Goal: Check status: Check status

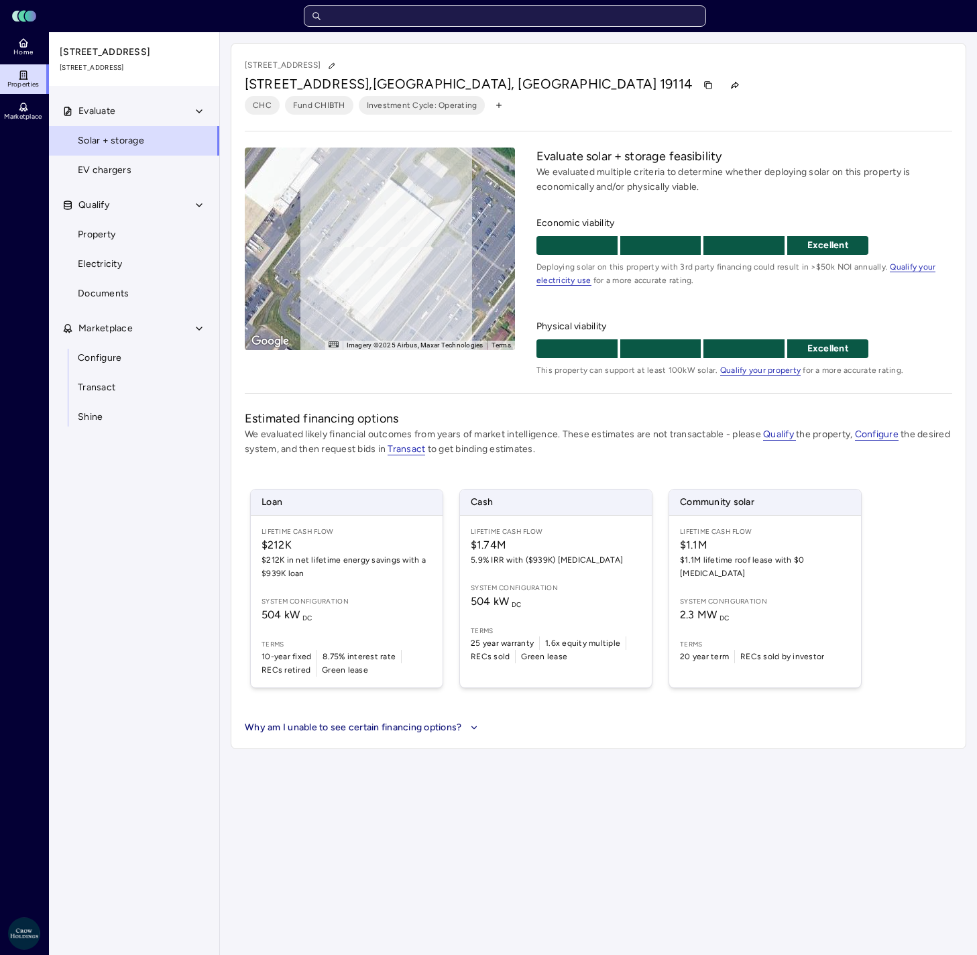
click at [583, 15] on input "text" at bounding box center [505, 15] width 402 height 21
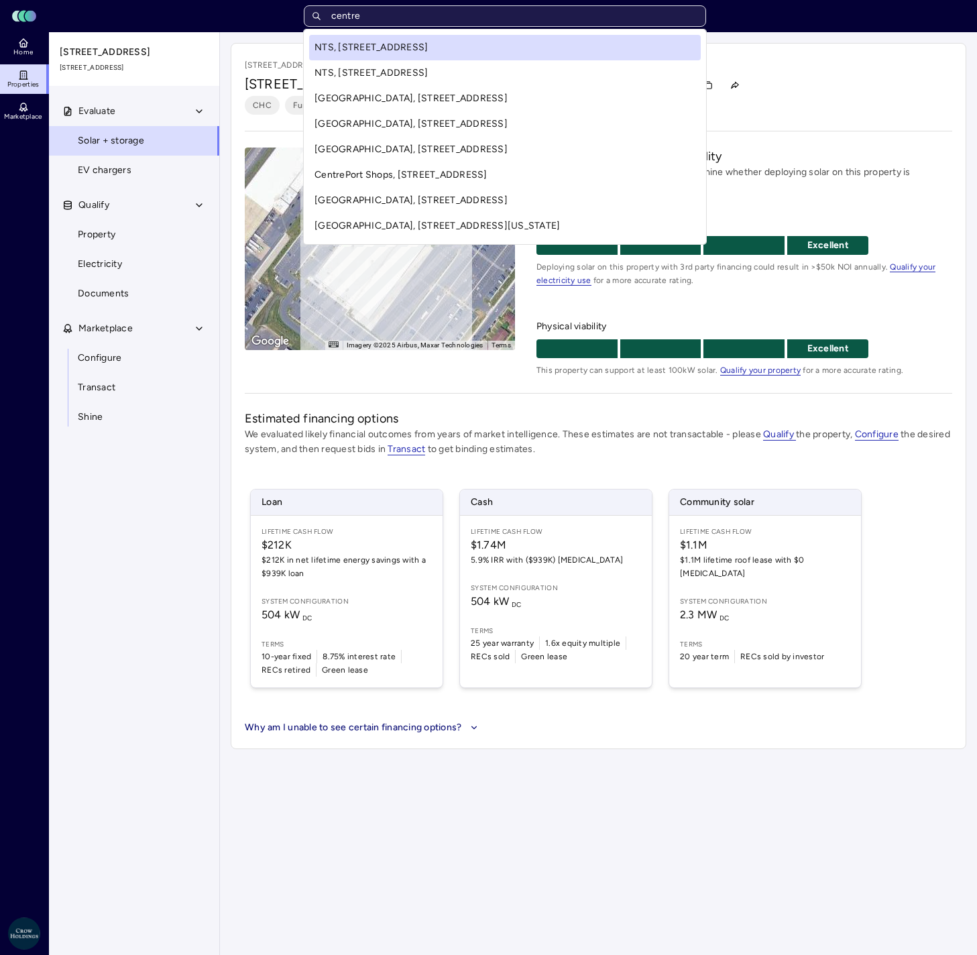
type input "centre"
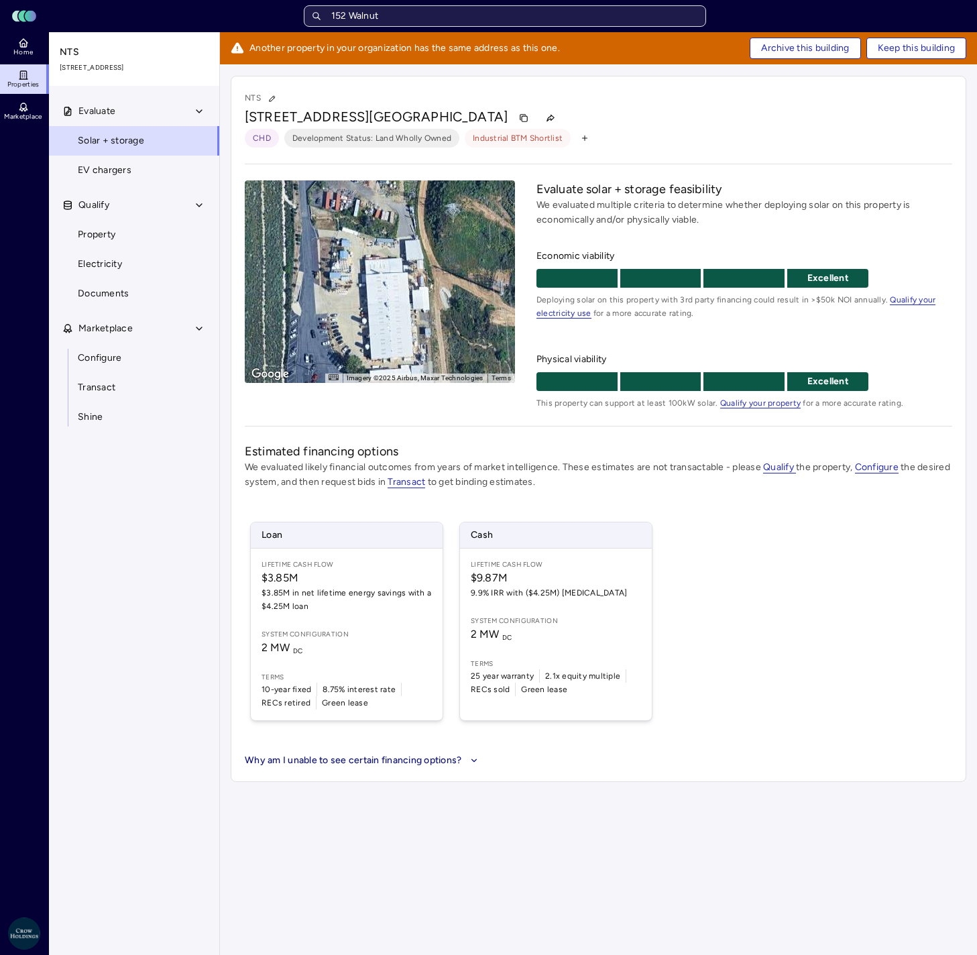
click at [454, 21] on input "152 Walnut" at bounding box center [505, 15] width 402 height 21
click at [741, 145] on div "CHD Development Status: Land Wholly Owned Industrial BTM Shortlist" at bounding box center [599, 138] width 708 height 19
click at [573, 13] on input "152 Walnut" at bounding box center [505, 15] width 402 height 21
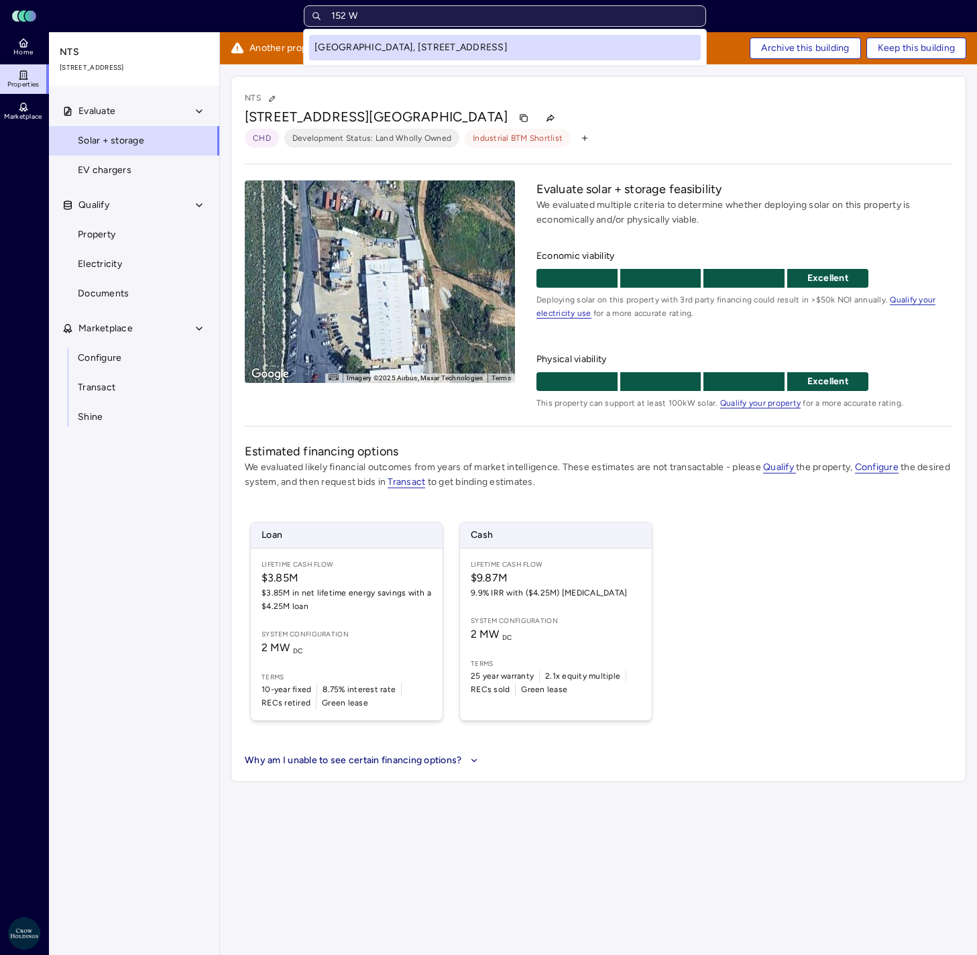
type input "152"
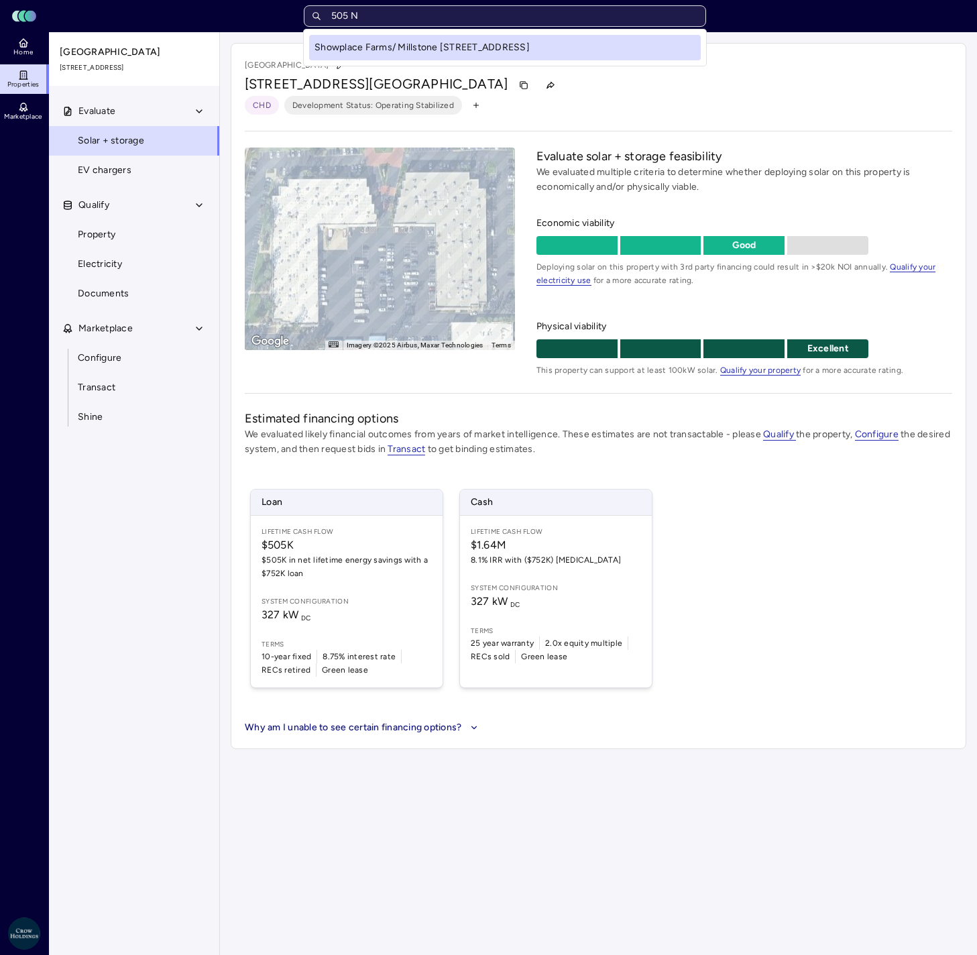
type input "505 [GEOGRAPHIC_DATA]"
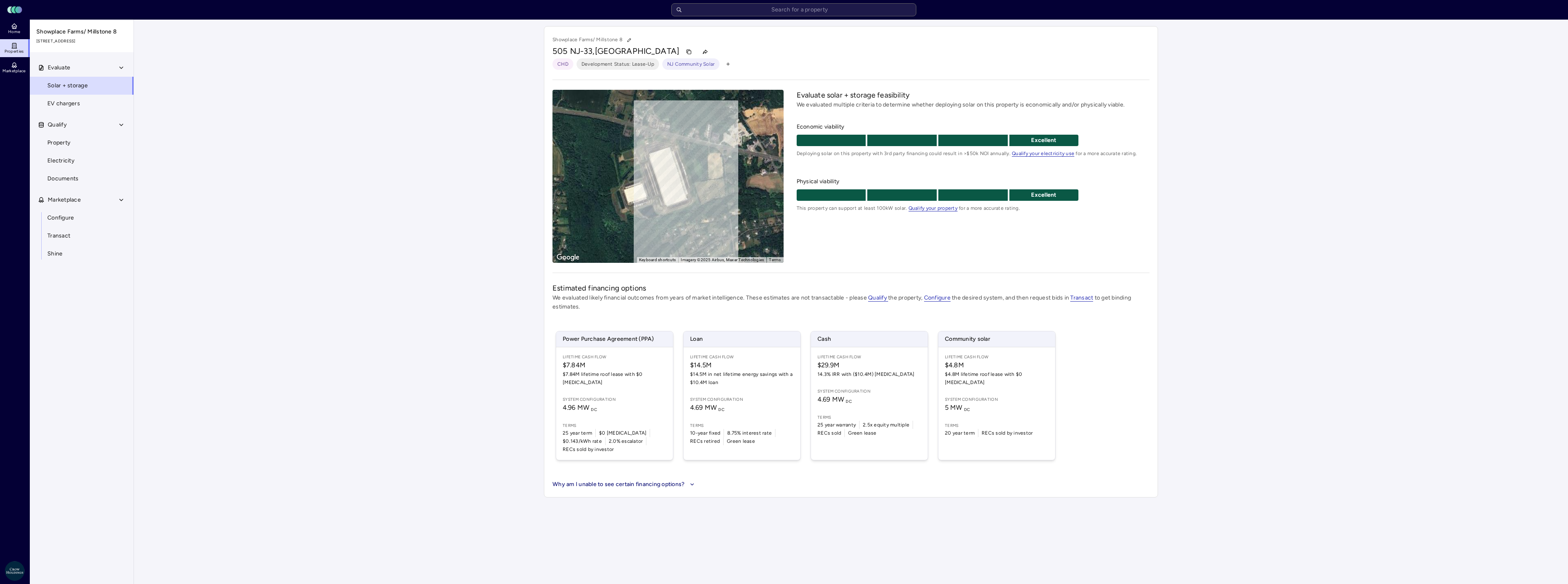
click at [348, 151] on div "Your estimates have been updated Showplace Farms/ [GEOGRAPHIC_DATA][STREET_ADDR…" at bounding box center [851, 262] width 1434 height 484
